Goal: Task Accomplishment & Management: Manage account settings

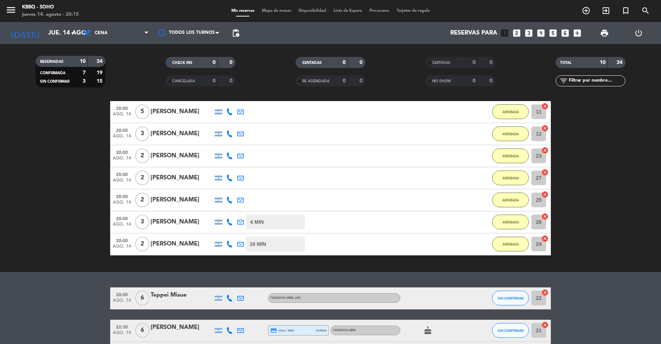
scroll to position [122, 0]
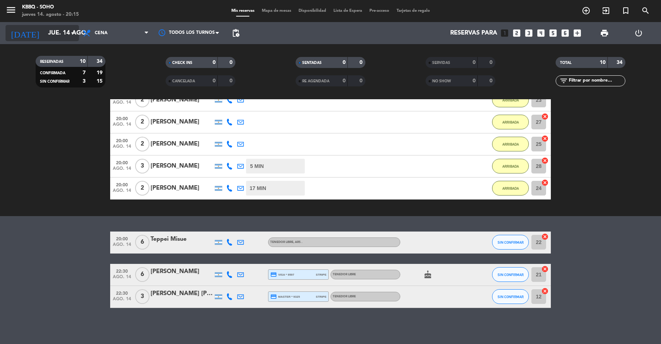
click at [60, 31] on input "jue. 14 ago." at bounding box center [83, 33] width 79 height 14
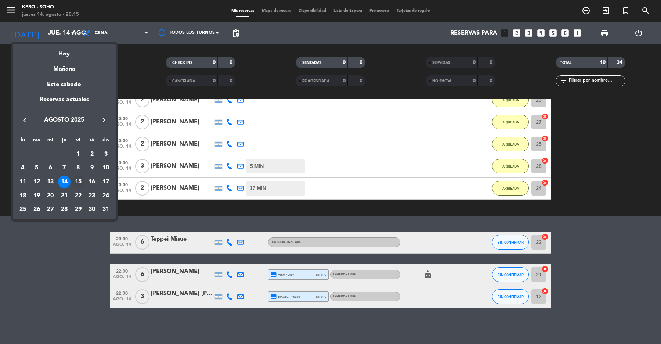
click at [77, 182] on div "15" at bounding box center [78, 182] width 12 height 12
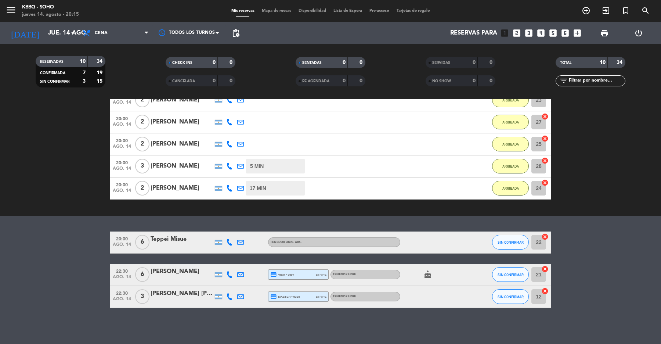
type input "vie. 15 ago."
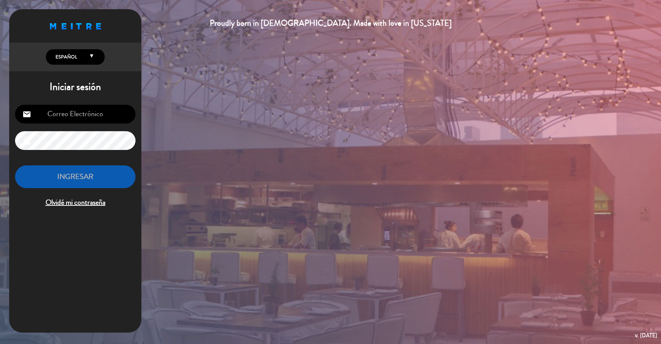
type input "[EMAIL_ADDRESS][DOMAIN_NAME]"
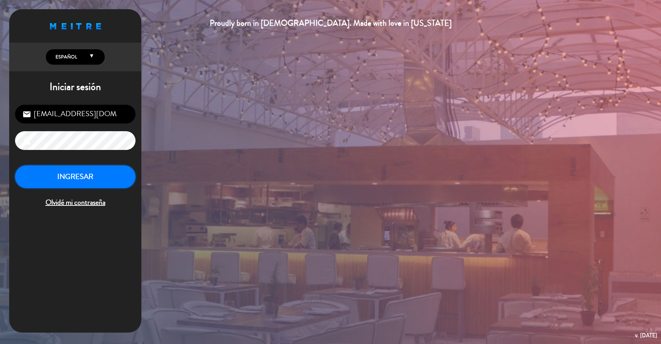
click at [64, 172] on button "INGRESAR" at bounding box center [75, 176] width 120 height 23
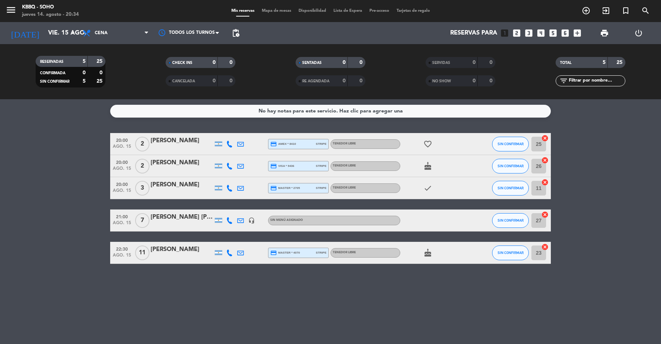
click at [37, 19] on div "menu Kbbq - Soho jueves 14. agosto - 20:34 Mis reservas Mapa de mesas Disponibi…" at bounding box center [330, 11] width 661 height 22
click at [44, 29] on input "vie. 15 ago." at bounding box center [83, 33] width 79 height 14
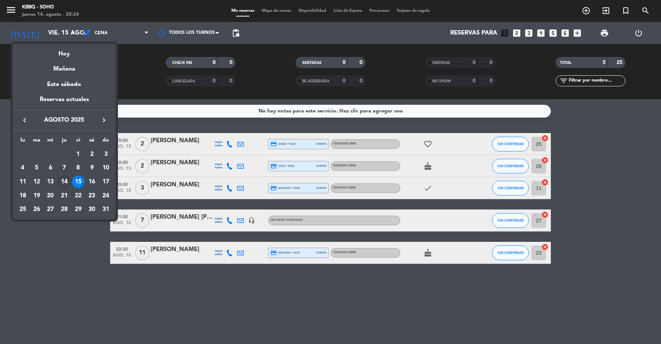
click at [66, 180] on div "14" at bounding box center [64, 182] width 12 height 12
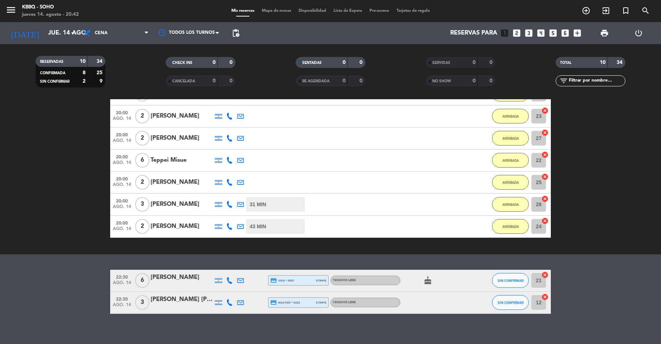
scroll to position [112, 0]
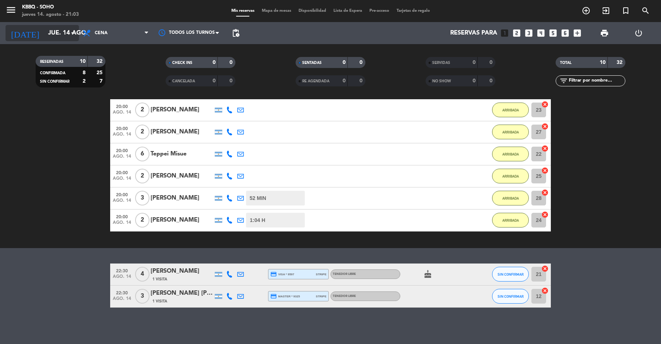
click at [61, 38] on input "jue. 14 ago." at bounding box center [83, 33] width 79 height 14
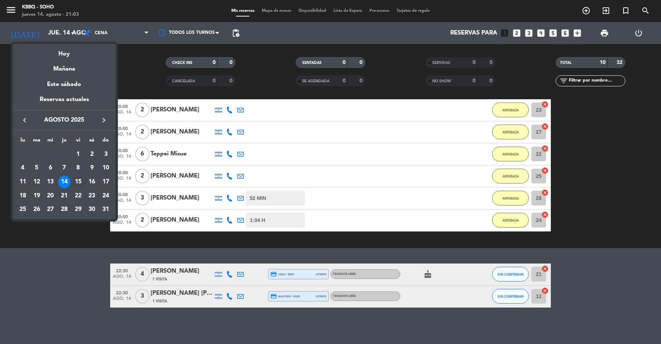
click at [77, 180] on div "15" at bounding box center [78, 182] width 12 height 12
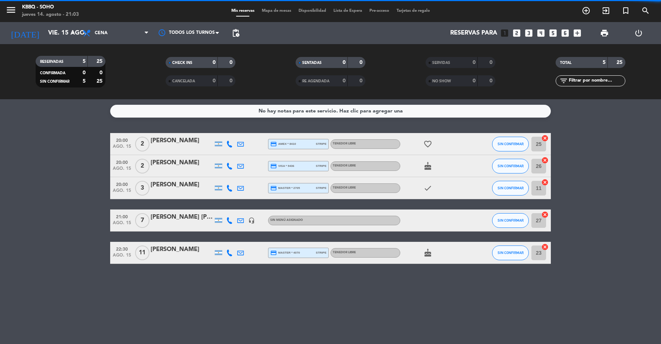
scroll to position [0, 0]
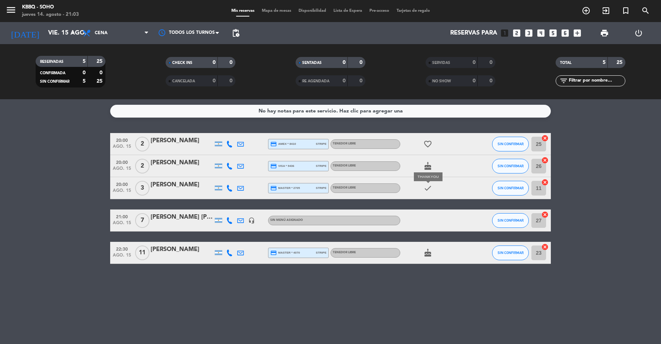
click at [429, 188] on icon "check" at bounding box center [427, 188] width 9 height 9
click at [54, 35] on input "vie. 15 ago." at bounding box center [83, 33] width 79 height 14
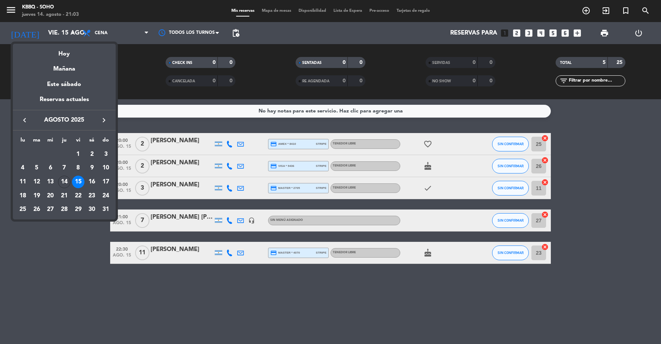
click at [53, 32] on div at bounding box center [330, 172] width 661 height 344
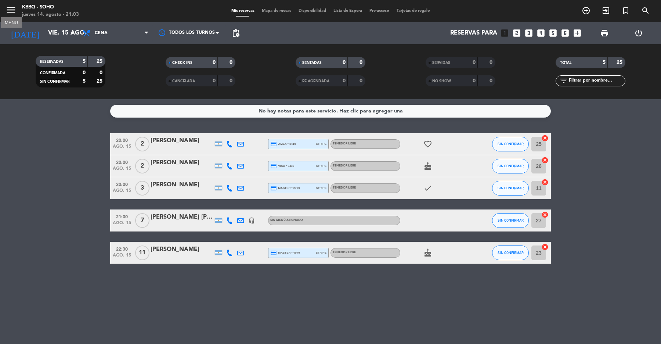
click at [14, 12] on icon "menu" at bounding box center [11, 9] width 11 height 11
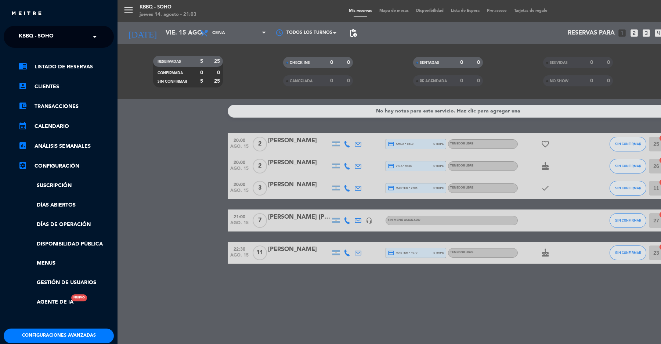
click at [14, 12] on img at bounding box center [26, 14] width 31 height 6
click at [192, 173] on div "menu Kbbq - Soho jueves 14. agosto - 21:03 Mis reservas Mapa de mesas Disponibi…" at bounding box center [448, 172] width 661 height 344
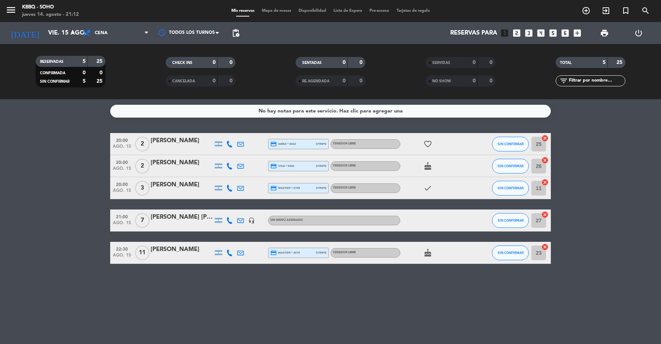
click at [65, 21] on div "menu Kbbq - Soho jueves 14. agosto - 21:12 Mis reservas Mapa de mesas Disponibi…" at bounding box center [330, 11] width 661 height 22
click at [65, 25] on div "[DATE] vie. 15 ago. arrow_drop_down" at bounding box center [42, 33] width 73 height 16
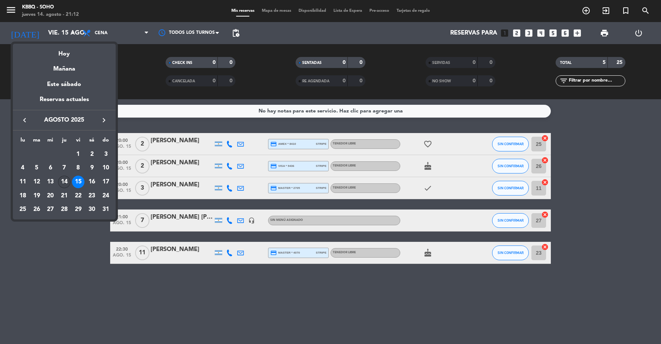
click at [65, 181] on div "14" at bounding box center [64, 182] width 12 height 12
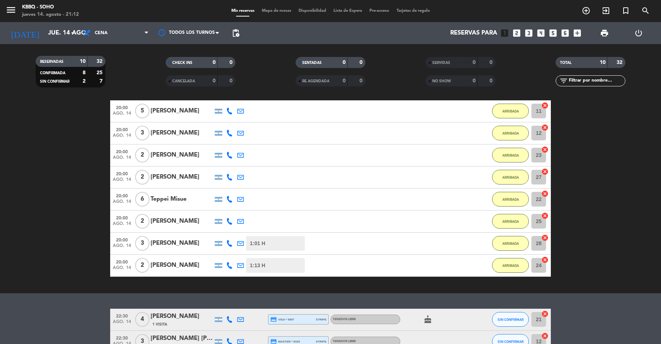
scroll to position [112, 0]
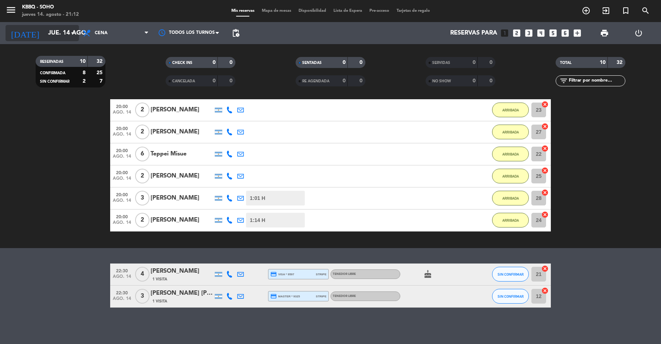
click at [48, 35] on input "jue. 14 ago." at bounding box center [83, 33] width 79 height 14
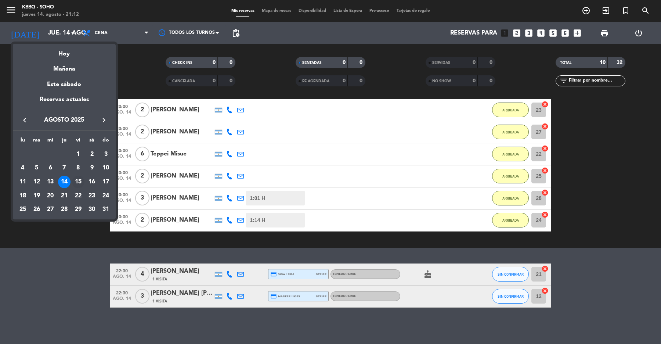
click at [82, 182] on div "15" at bounding box center [78, 182] width 12 height 12
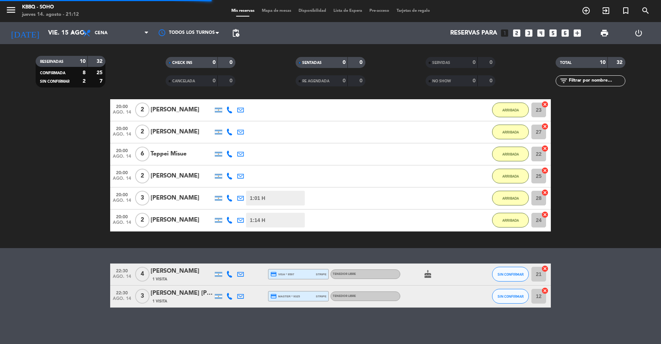
scroll to position [0, 0]
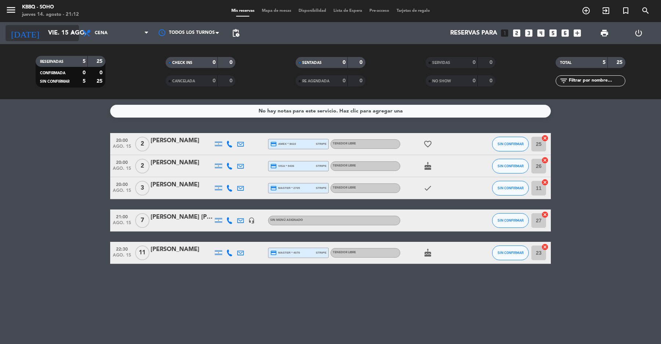
click at [45, 39] on input "vie. 15 ago." at bounding box center [83, 33] width 79 height 14
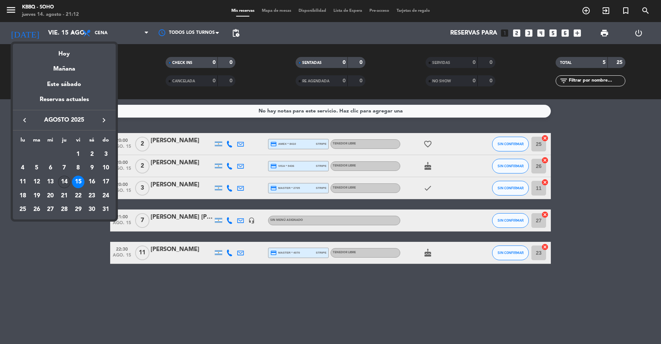
click at [66, 180] on div "14" at bounding box center [64, 182] width 12 height 12
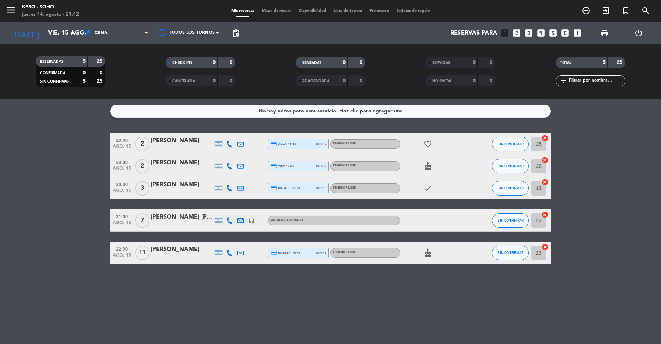
type input "jue. 14 ago."
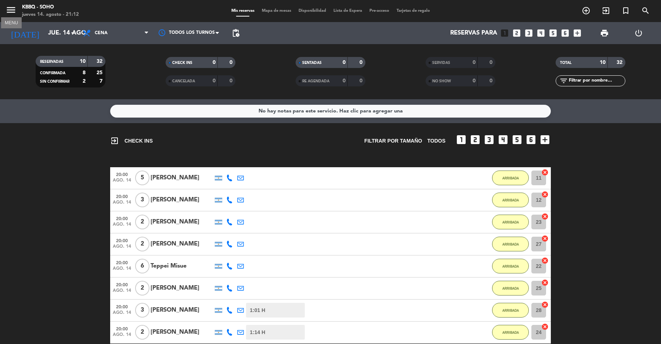
click at [14, 15] on icon "menu" at bounding box center [11, 9] width 11 height 11
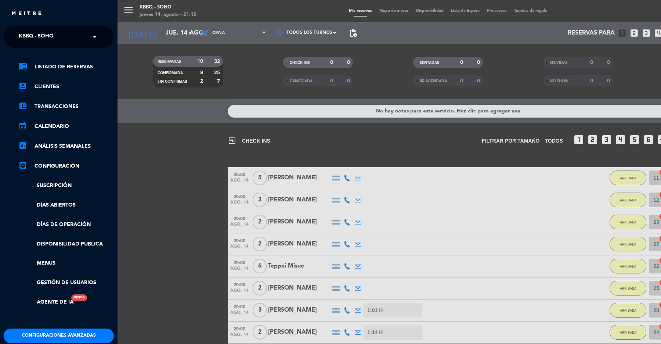
click at [47, 33] on span "Kbbq - Soho" at bounding box center [36, 36] width 35 height 15
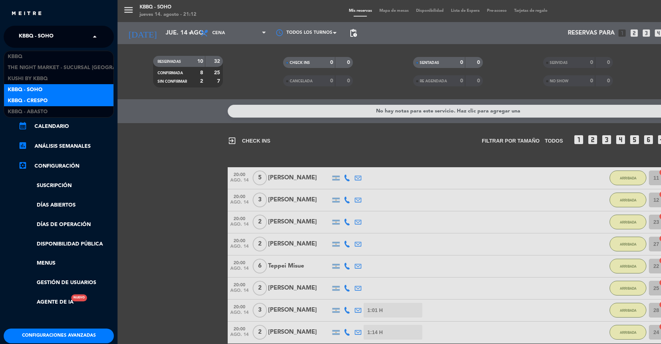
click at [54, 98] on div "Kbbq - Crespo" at bounding box center [58, 100] width 109 height 11
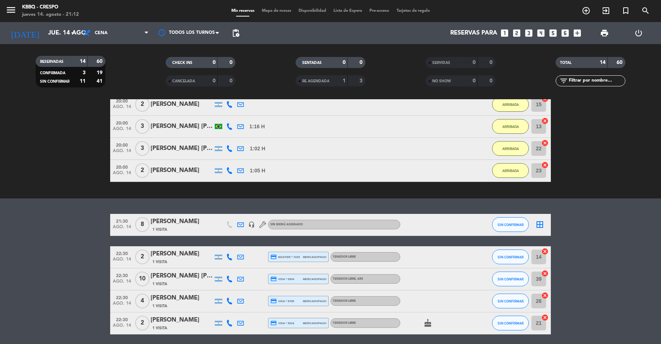
scroll to position [210, 0]
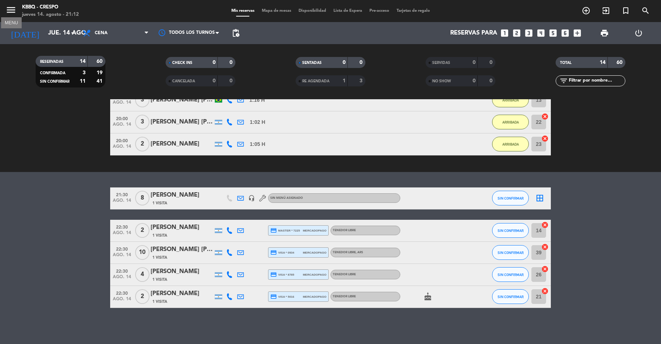
click at [7, 14] on icon "menu" at bounding box center [11, 9] width 11 height 11
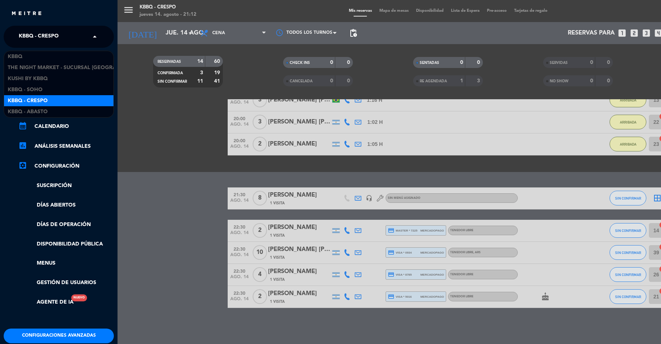
click at [59, 31] on div "× Kbbq - [PERSON_NAME]" at bounding box center [43, 36] width 54 height 15
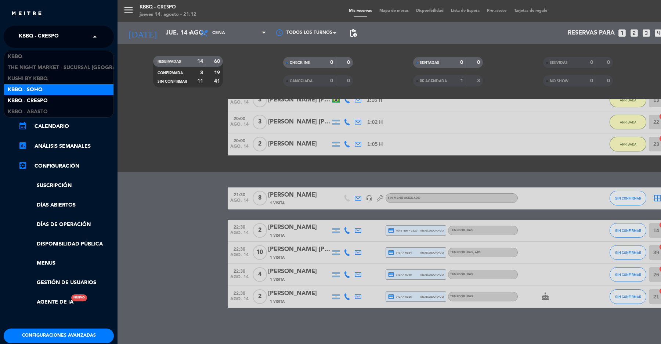
click at [72, 93] on div "Kbbq - Soho" at bounding box center [58, 89] width 109 height 11
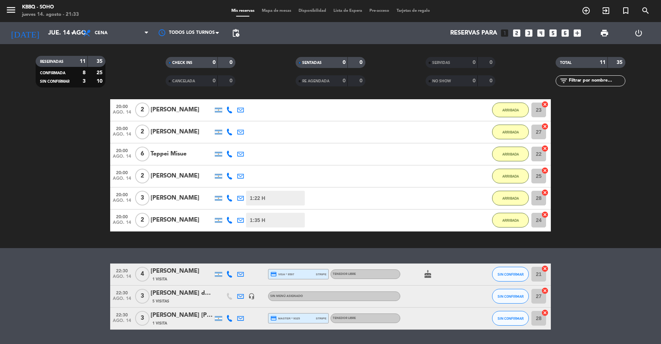
scroll to position [134, 0]
